Goal: Task Accomplishment & Management: Use online tool/utility

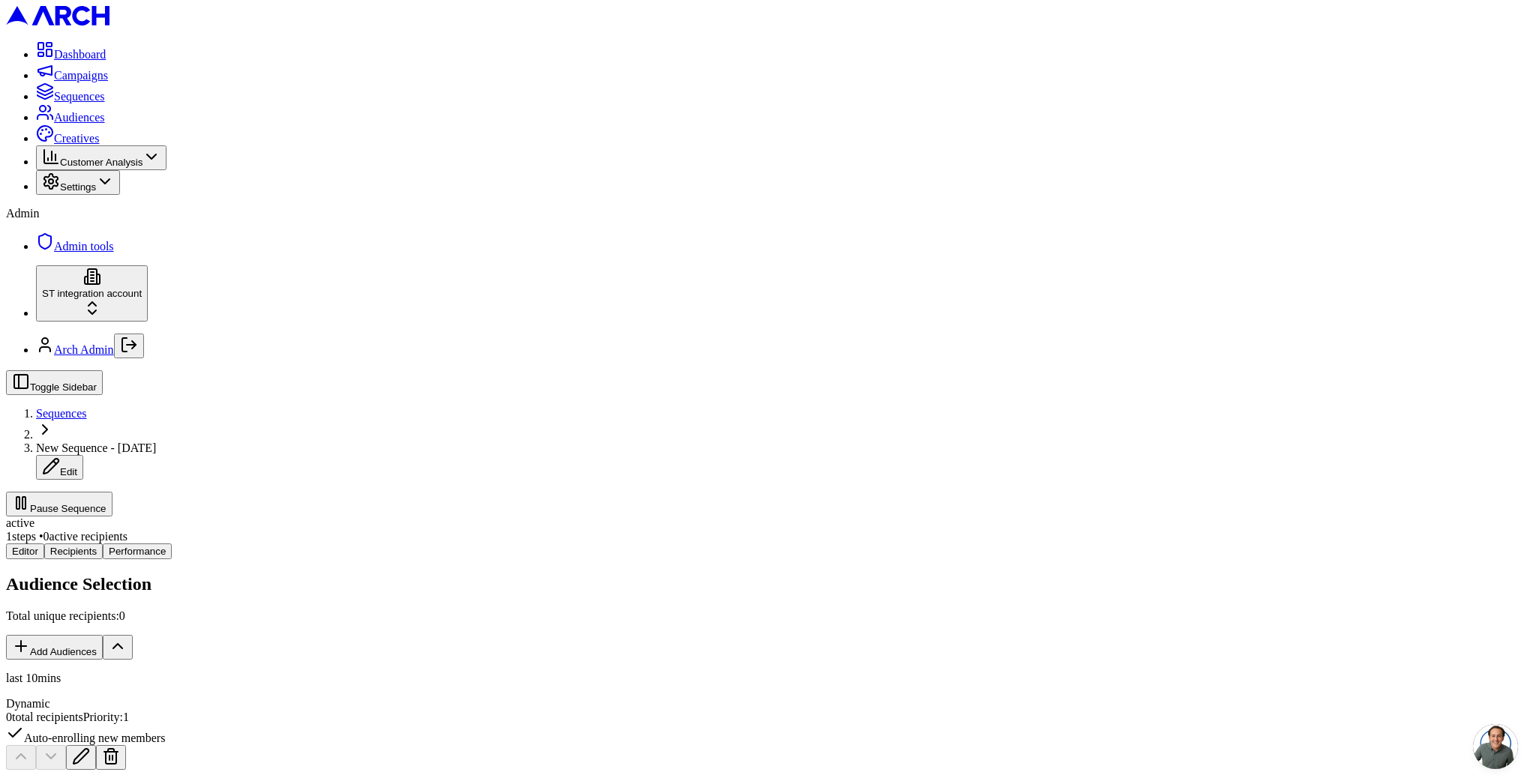
click at [643, 575] on div "Audience Selection Total unique recipients: 0 Add Audiences last 10mins Dynamic…" at bounding box center [768, 711] width 1524 height 273
click at [113, 492] on button "Pause Sequence" at bounding box center [59, 504] width 107 height 25
click at [87, 407] on span "Sequences" at bounding box center [61, 413] width 51 height 13
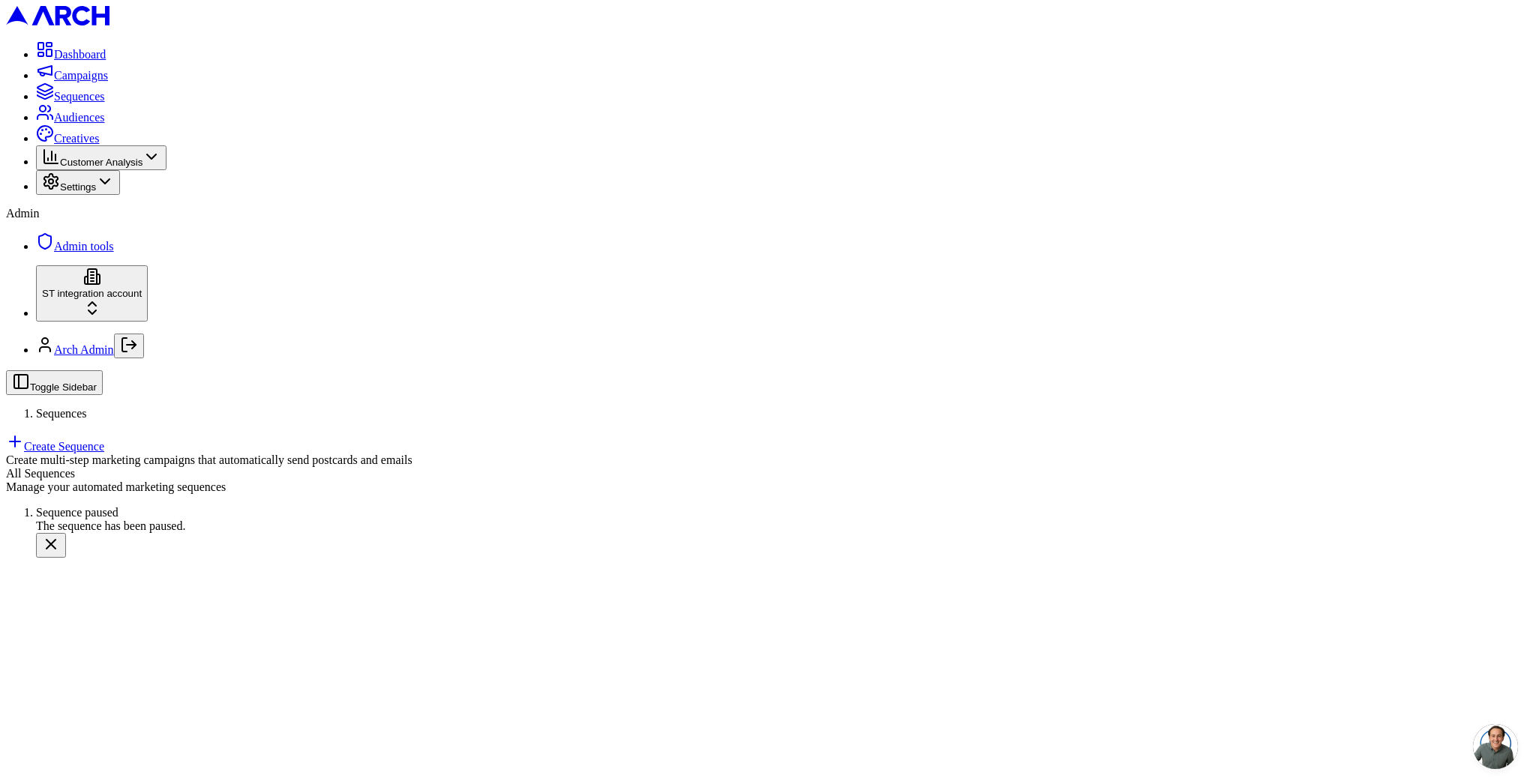
click at [104, 440] on link "Create Sequence" at bounding box center [55, 446] width 98 height 13
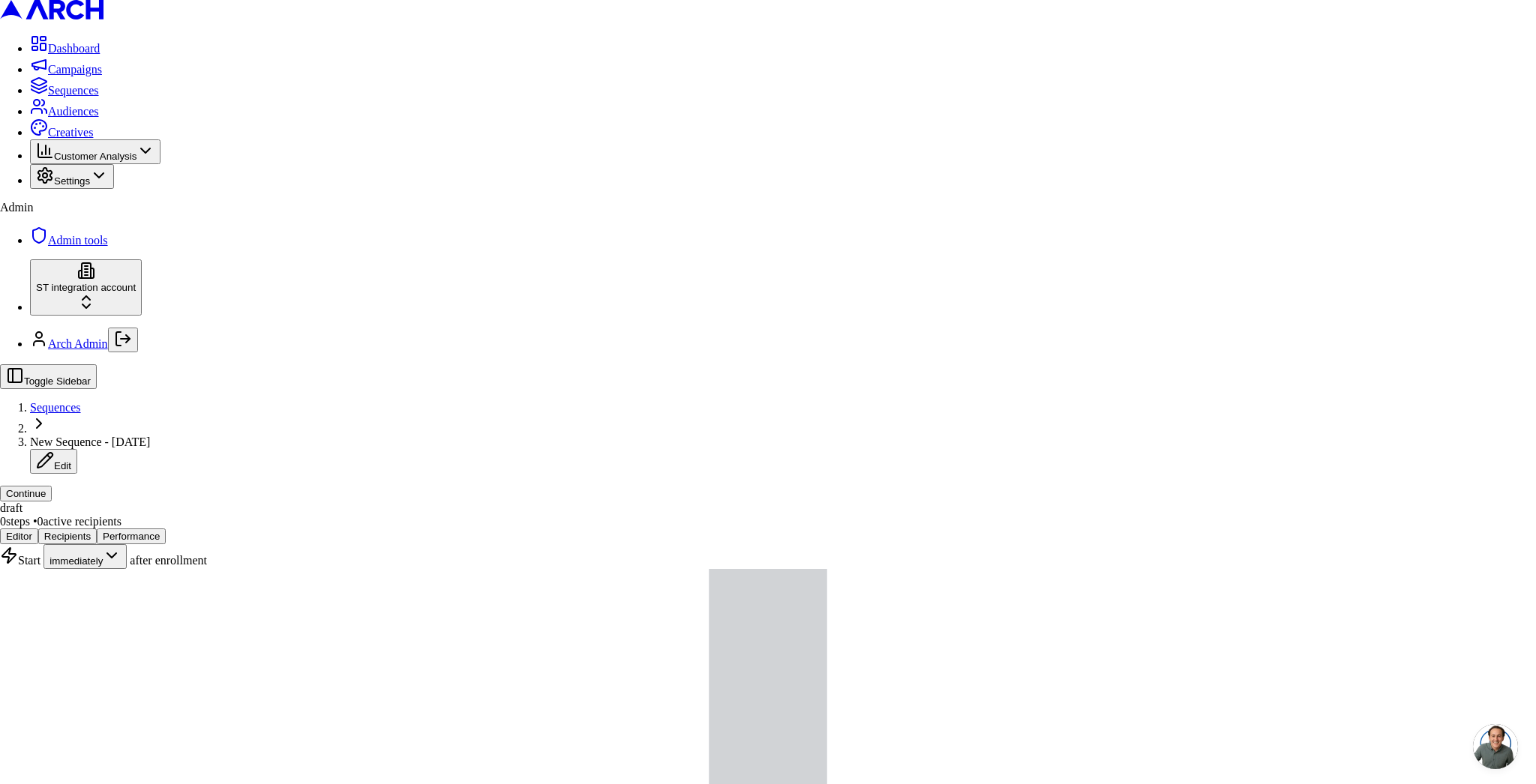
type input "s"
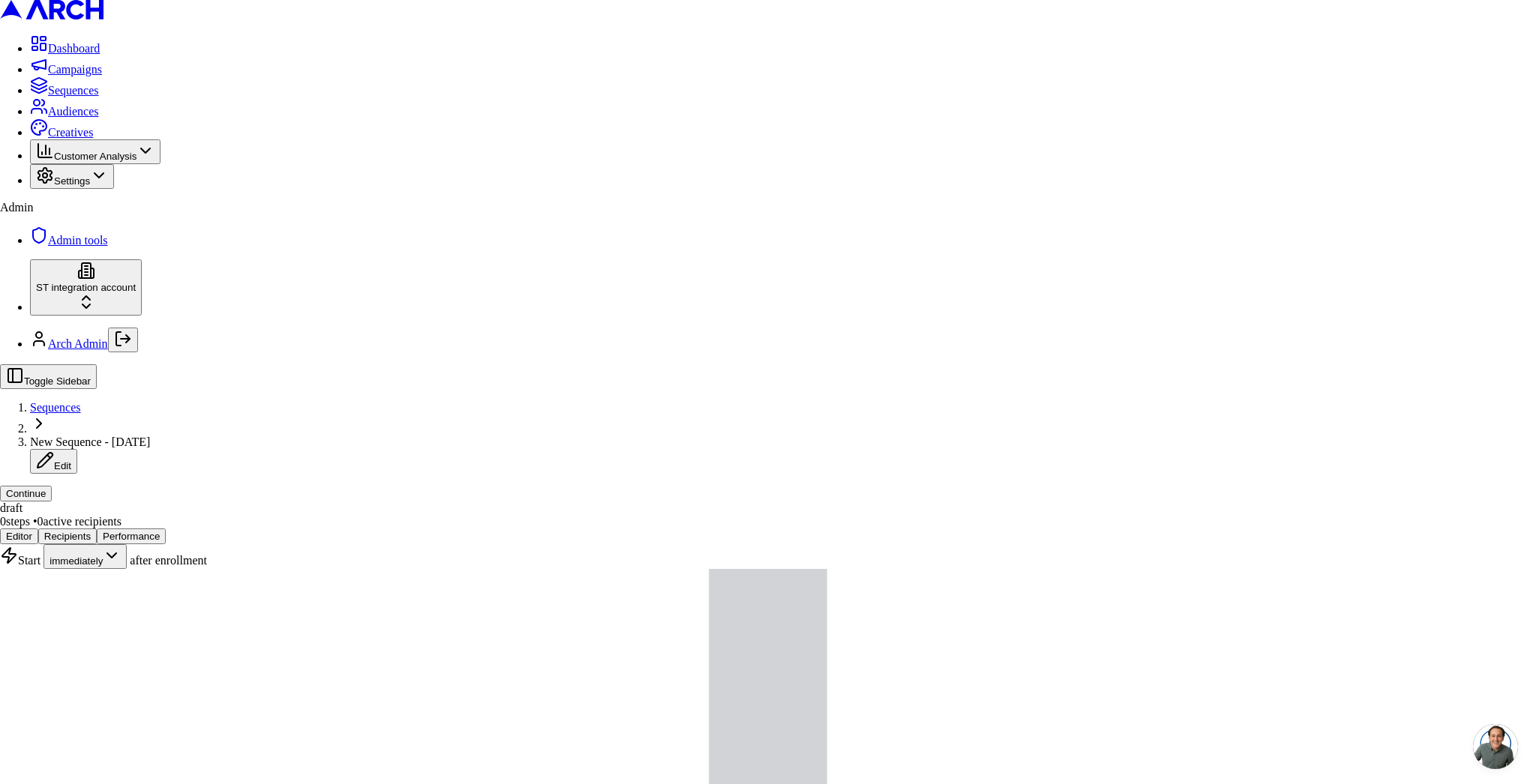
drag, startPoint x: 585, startPoint y: 348, endPoint x: 617, endPoint y: 365, distance: 36.2
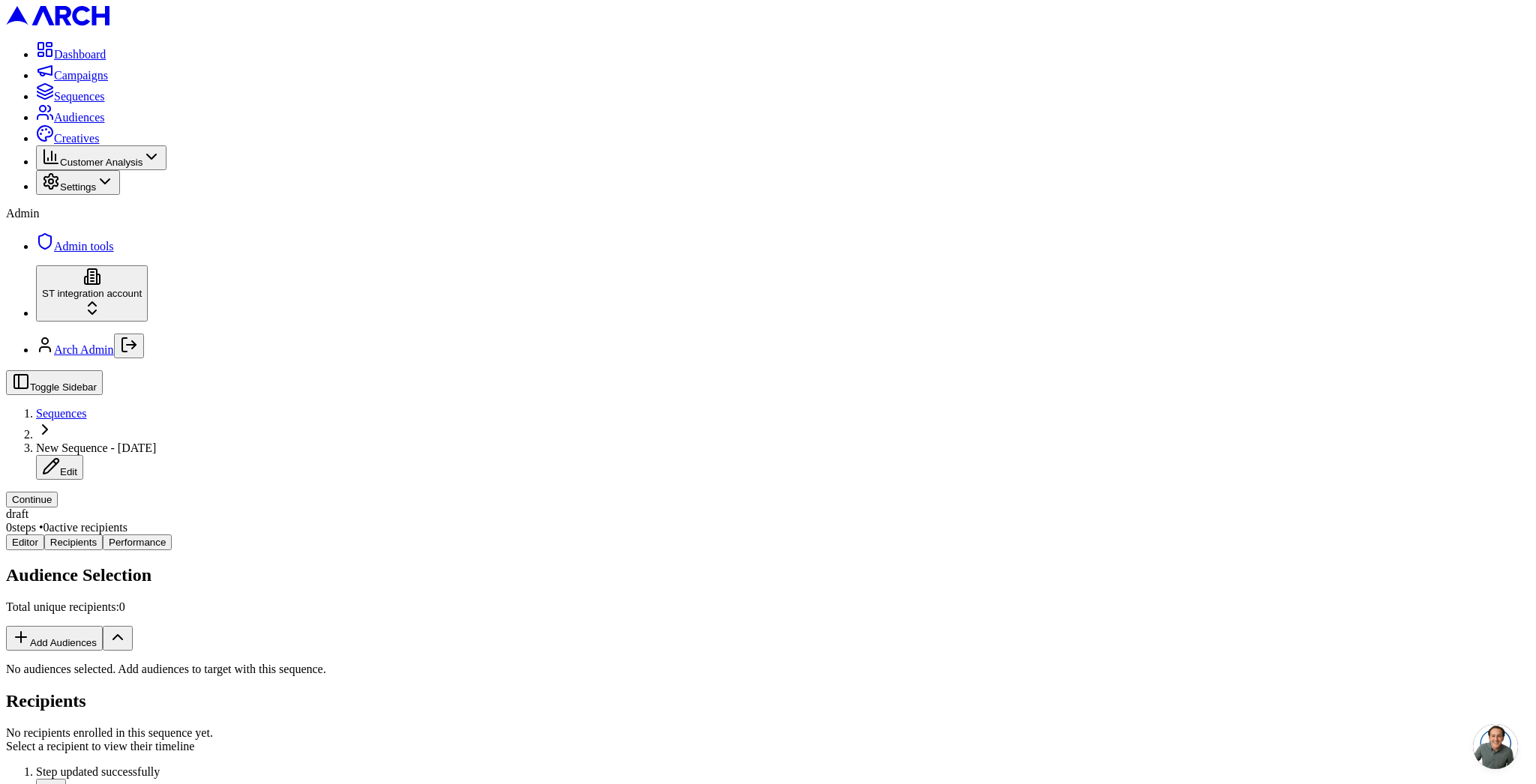
click at [103, 626] on button "Add Audiences" at bounding box center [54, 638] width 97 height 25
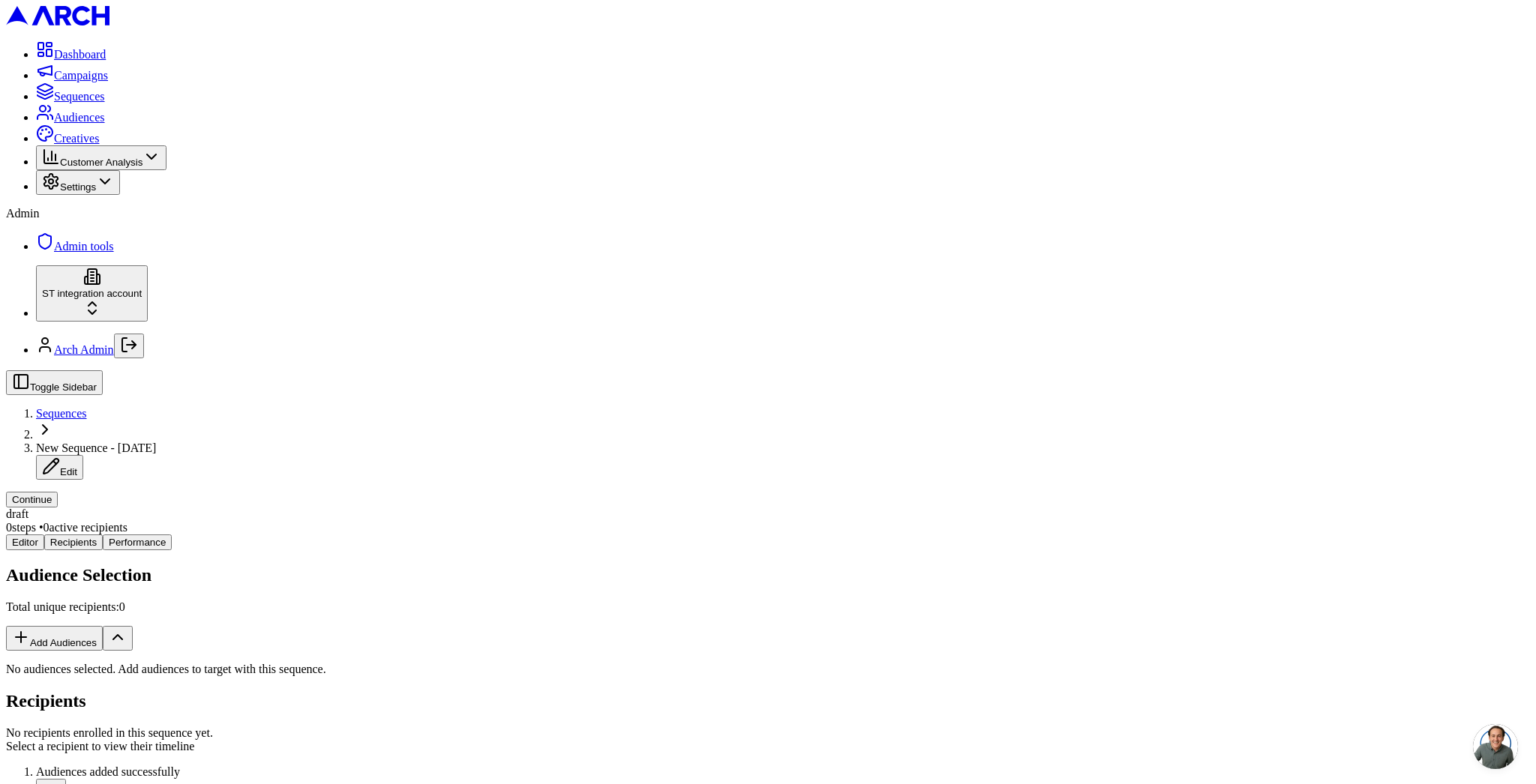
click at [58, 492] on button "Continue" at bounding box center [32, 500] width 52 height 16
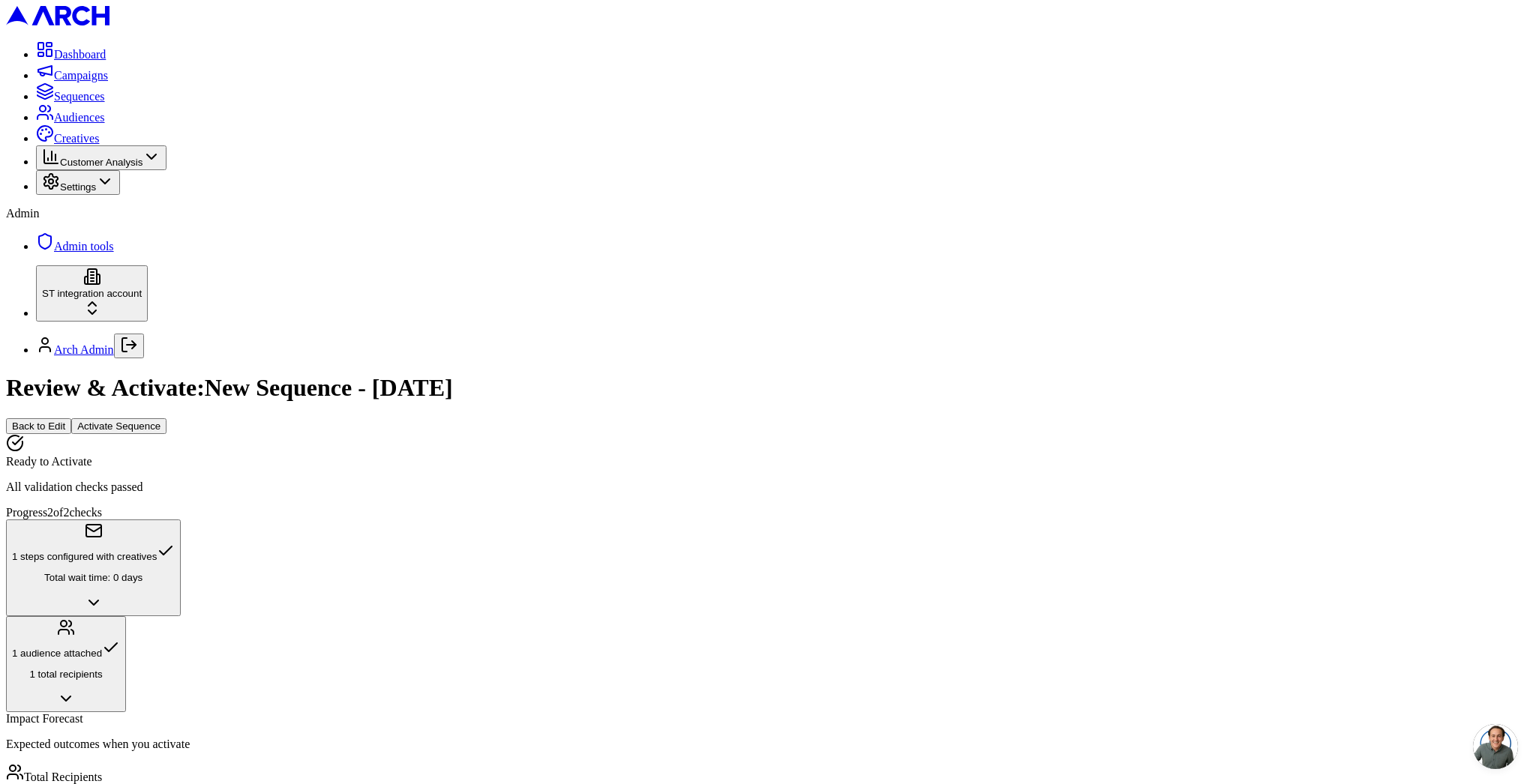
click at [167, 418] on button "Activate Sequence" at bounding box center [118, 426] width 95 height 16
